Goal: Check status

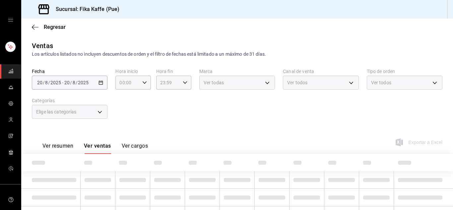
type input "15:00"
type input "bbae90fa-ccf0-4c0f-a9f6-34cbd5b6986f"
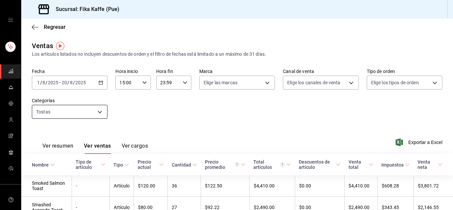
click at [57, 111] on body "Sucursal: Fika Kaffe (Pue) Regresar Ventas Los artículos listados no incluyen d…" at bounding box center [226, 105] width 453 height 210
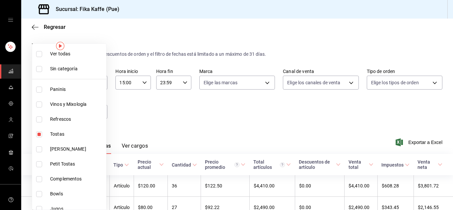
click at [38, 136] on input "checkbox" at bounding box center [39, 134] width 6 height 6
checkbox input "false"
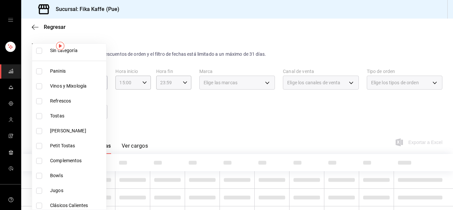
scroll to position [99, 0]
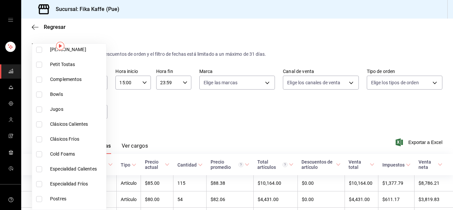
click at [70, 108] on span "Jugos" at bounding box center [76, 109] width 53 height 7
type input "8bc6011c-8e1b-4b68-bc53-463cef084bc9"
checkbox input "true"
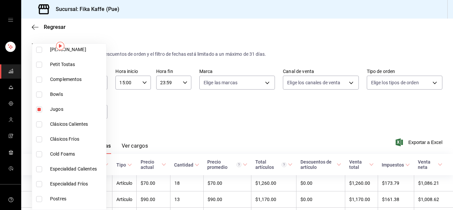
click at [146, 114] on div at bounding box center [226, 105] width 453 height 210
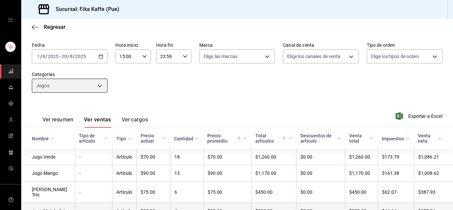
scroll to position [18, 0]
